Goal: Task Accomplishment & Management: Use online tool/utility

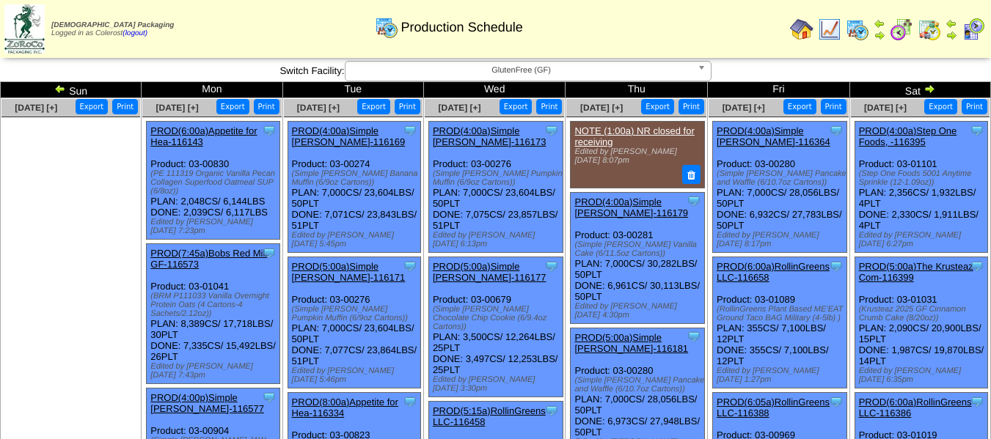
click at [662, 109] on button "Export" at bounding box center [657, 106] width 33 height 15
click at [803, 109] on button "Export" at bounding box center [799, 106] width 33 height 15
click at [945, 106] on button "Export" at bounding box center [940, 106] width 33 height 15
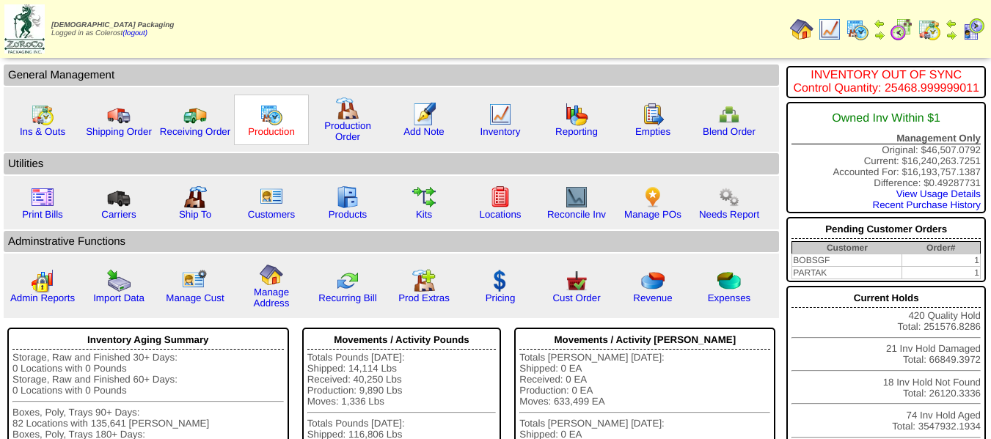
click at [268, 132] on link "Production" at bounding box center [271, 131] width 47 height 11
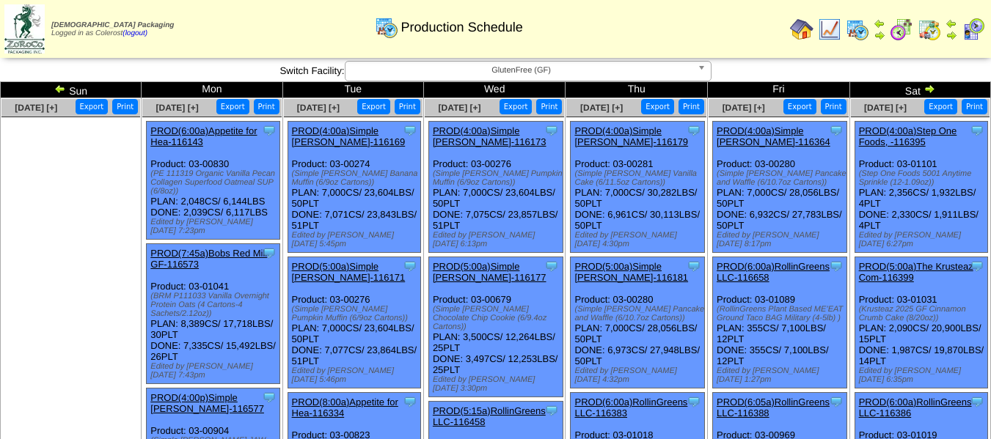
click at [940, 108] on button "Export" at bounding box center [940, 106] width 33 height 15
click at [493, 66] on span "GlutenFree (GF)" at bounding box center [521, 71] width 340 height 18
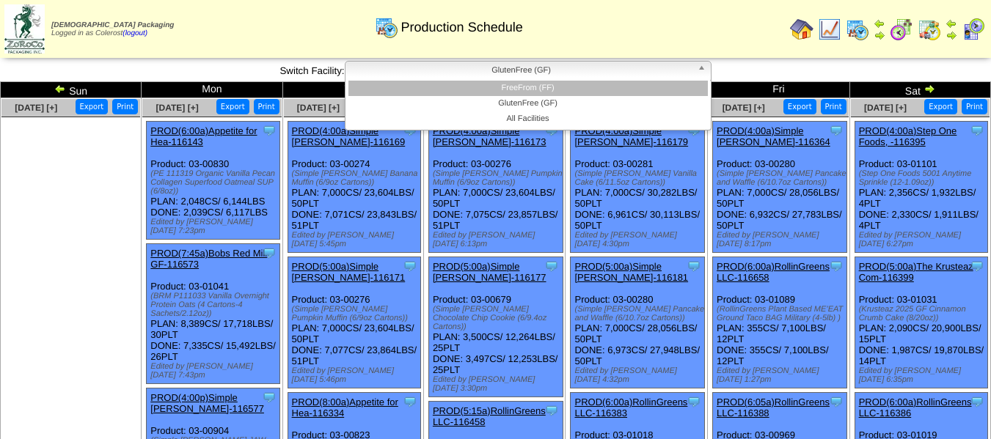
click at [493, 85] on li "FreeFrom (FF)" at bounding box center [527, 88] width 359 height 15
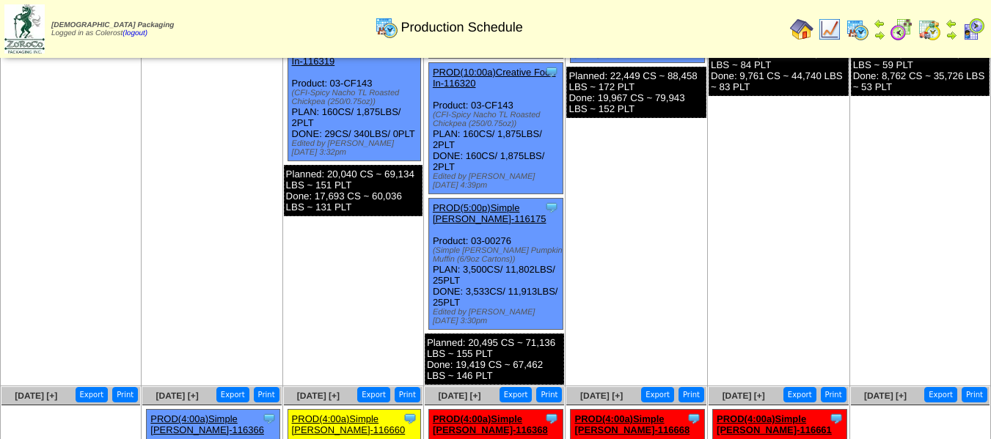
scroll to position [1100, 0]
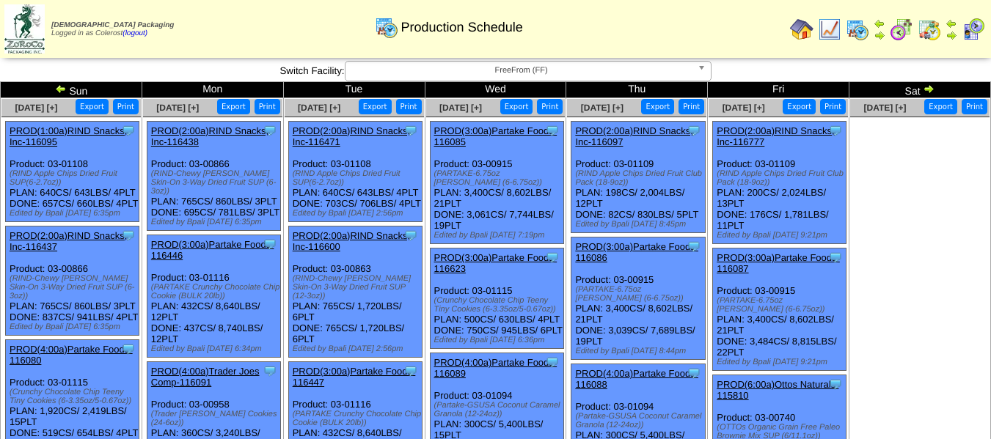
click at [657, 108] on button "Export" at bounding box center [657, 106] width 33 height 15
click at [796, 105] on button "Export" at bounding box center [799, 106] width 33 height 15
click at [797, 106] on button "Export" at bounding box center [799, 106] width 33 height 15
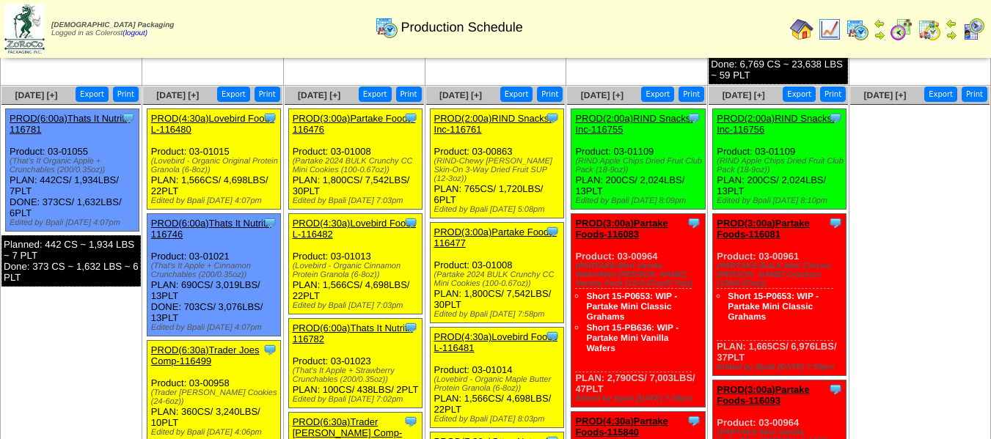
scroll to position [880, 0]
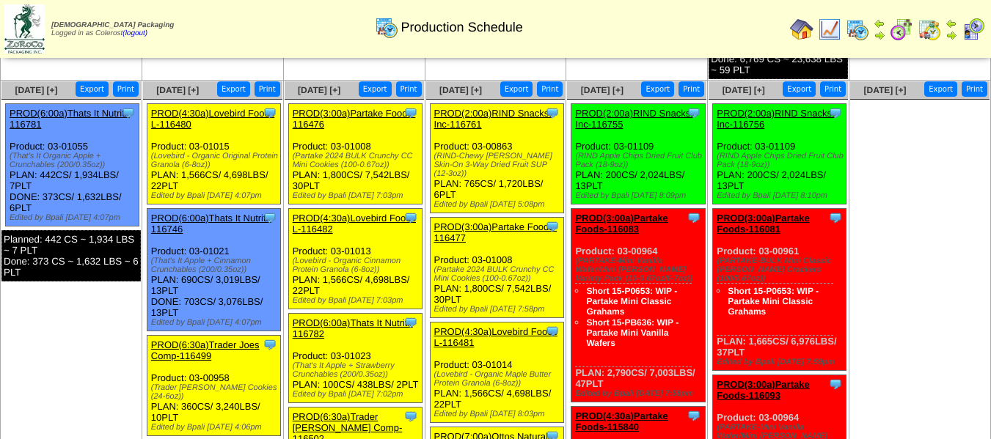
click at [95, 81] on button "Export" at bounding box center [92, 88] width 33 height 15
